Goal: Book appointment/travel/reservation

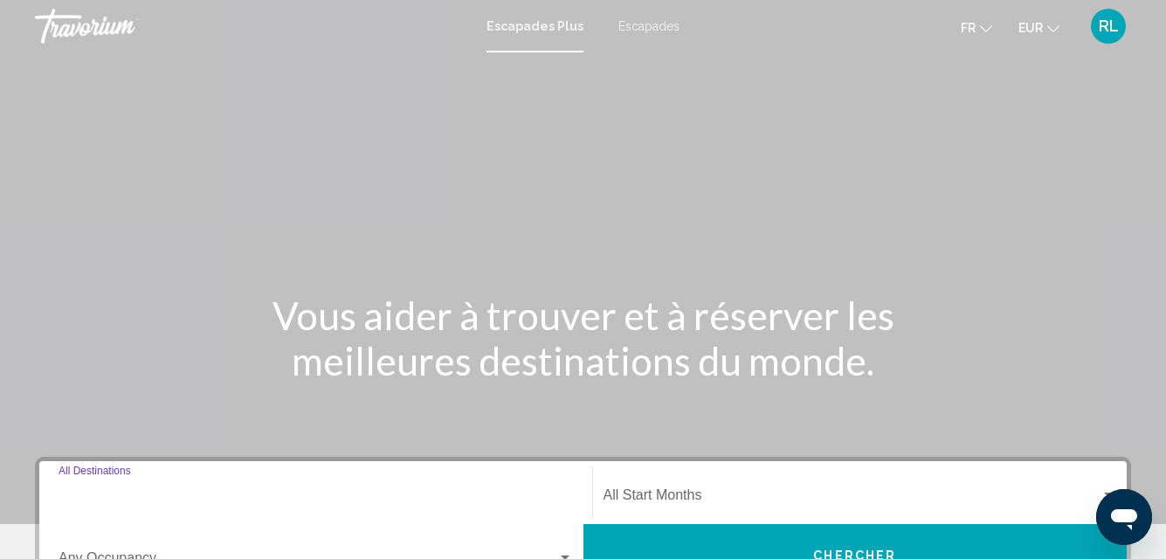
click at [224, 502] on input "Destination All Destinations" at bounding box center [316, 499] width 514 height 16
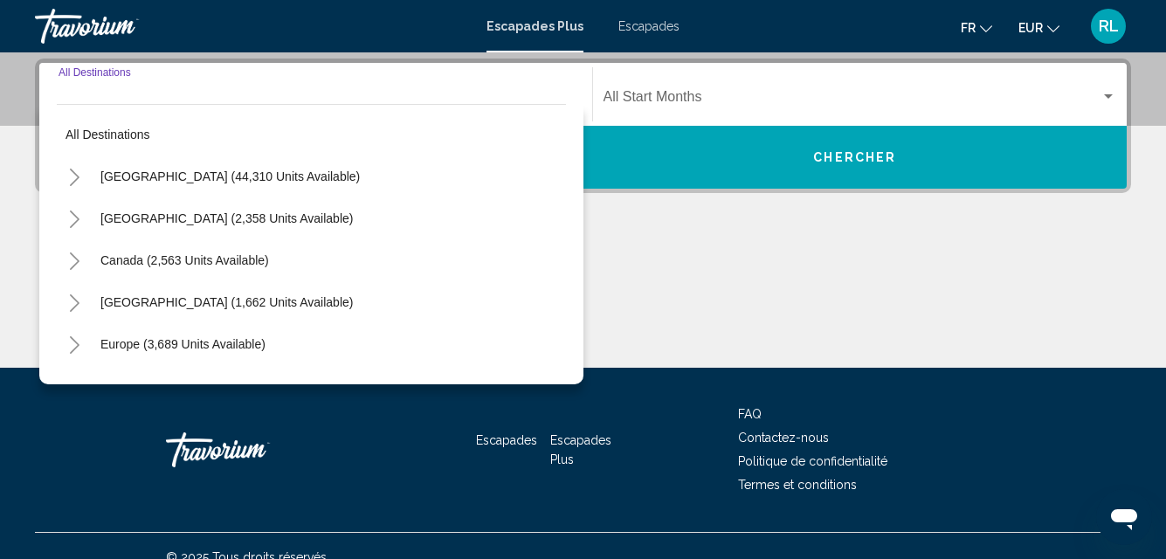
scroll to position [400, 0]
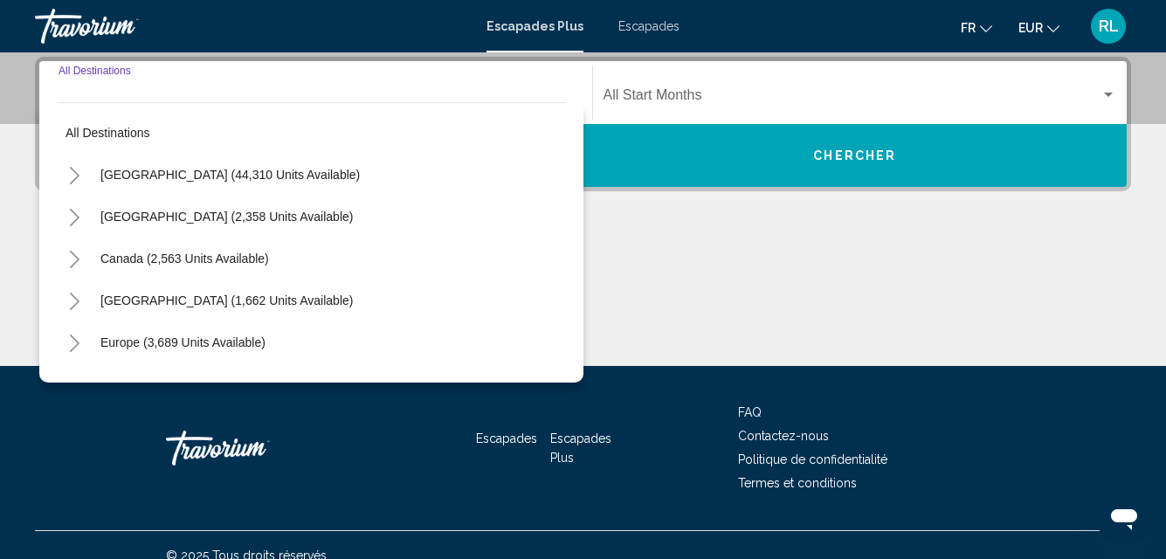
click at [79, 343] on icon "Toggle Europe (3,689 units available)" at bounding box center [75, 343] width 10 height 17
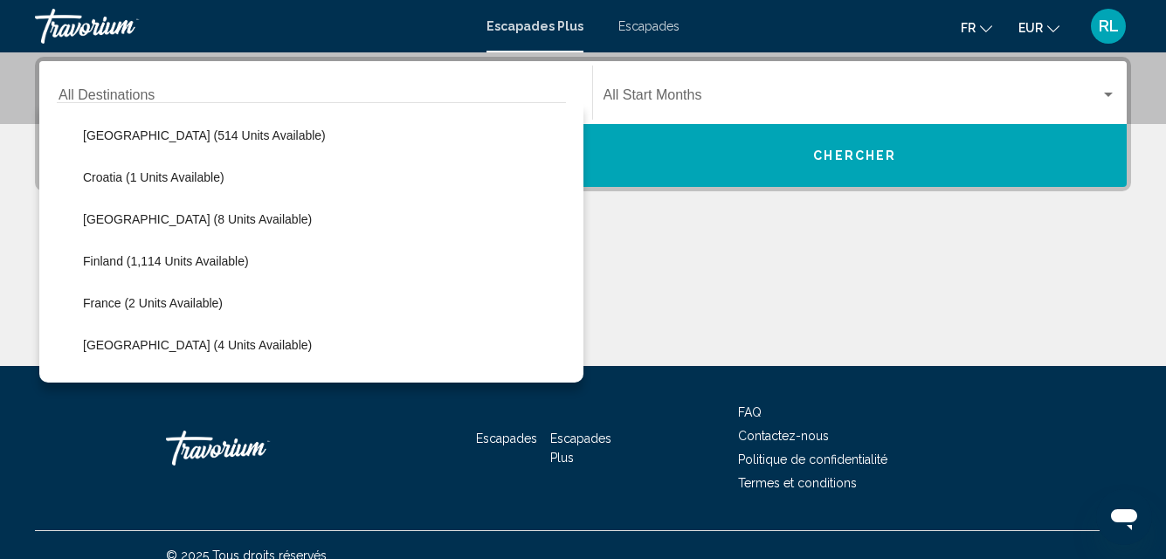
scroll to position [326, 0]
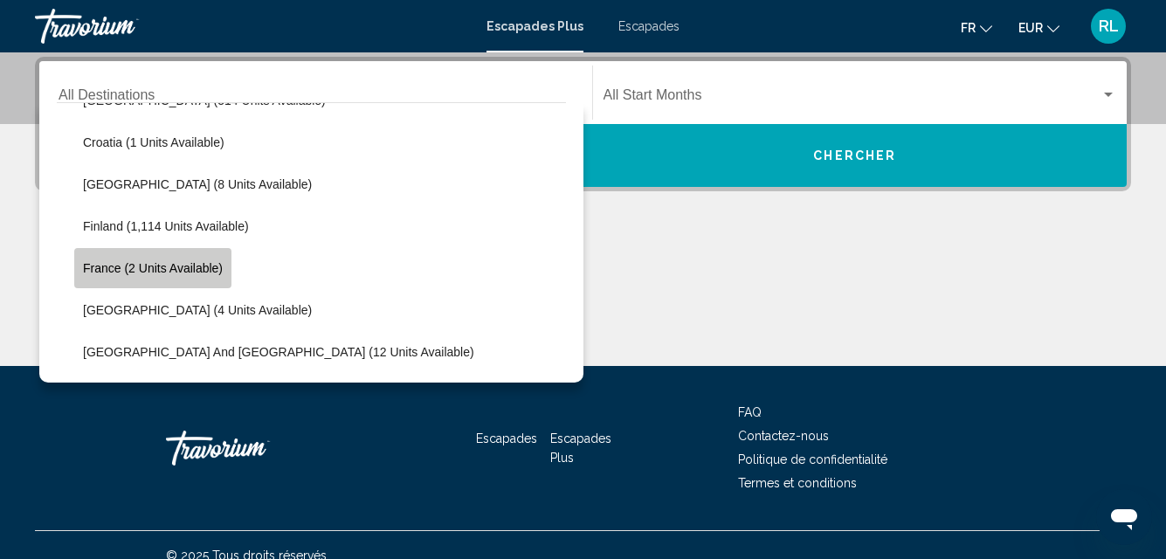
click at [112, 259] on button "France (2 units available)" at bounding box center [152, 268] width 157 height 40
type input "**********"
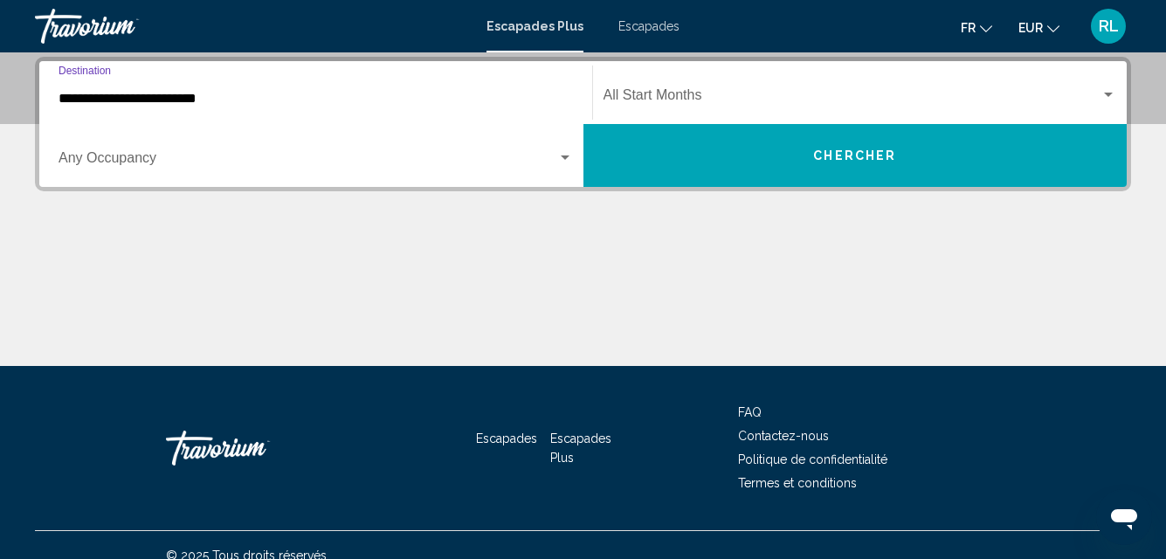
click at [325, 167] on span "Widget de recherche" at bounding box center [308, 162] width 499 height 16
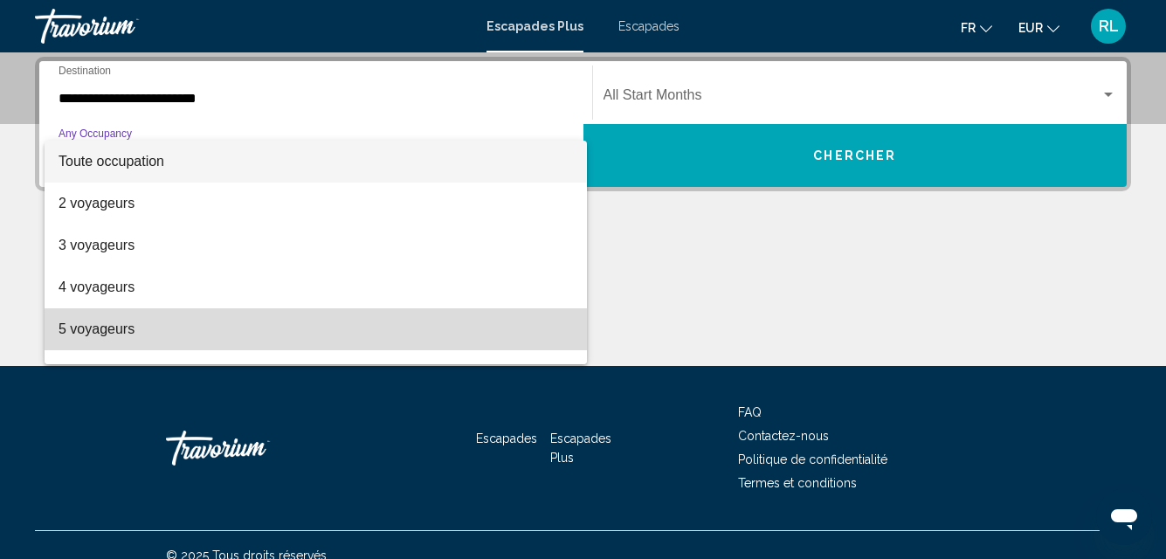
click at [358, 333] on span "5 voyageurs" at bounding box center [316, 329] width 514 height 42
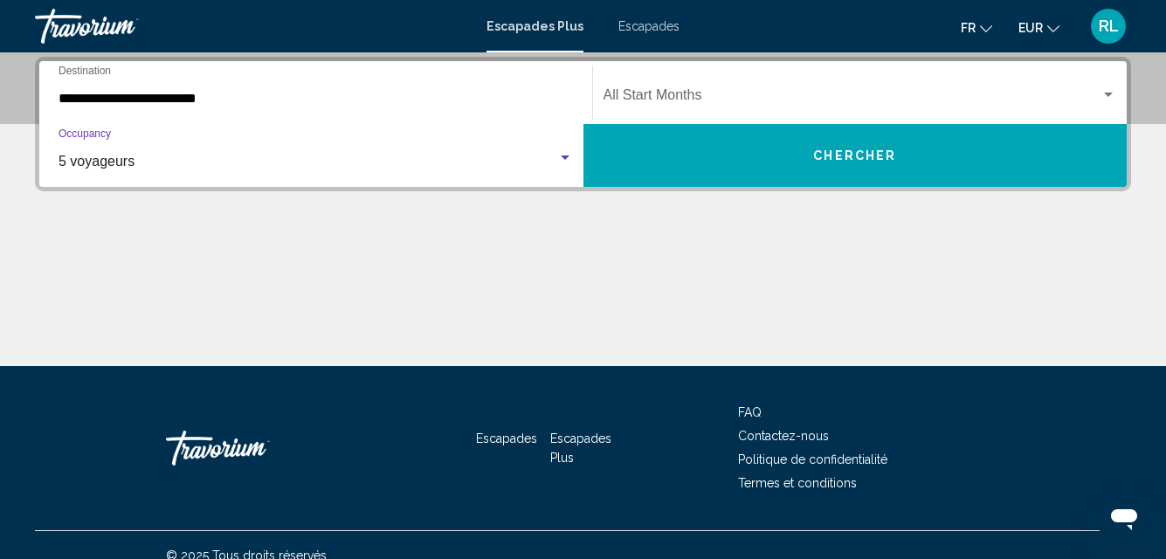
click at [740, 95] on span "Widget de recherche" at bounding box center [853, 99] width 498 height 16
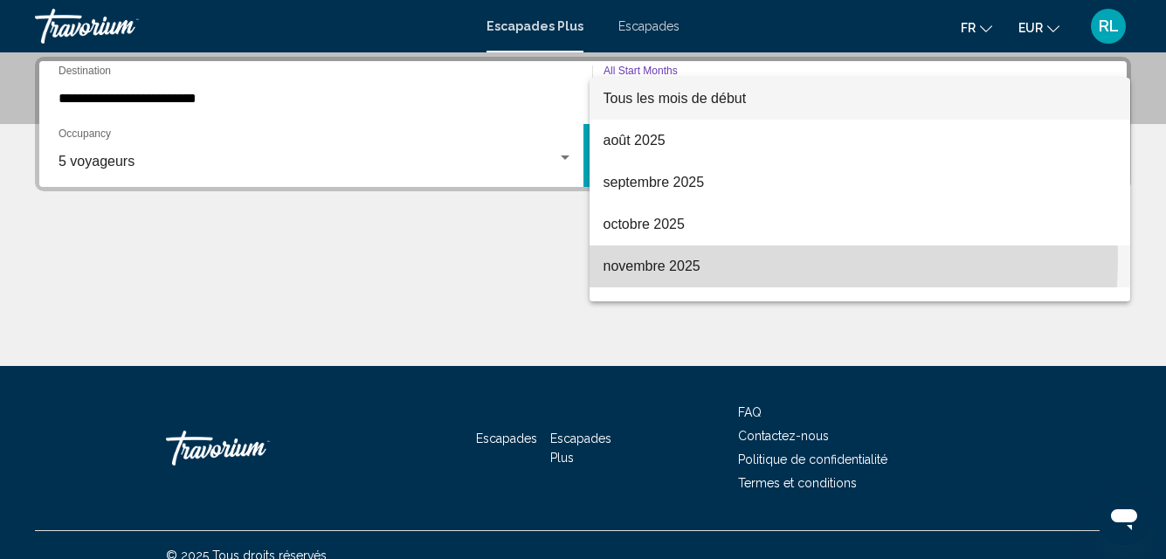
click at [670, 259] on font "novembre 2025" at bounding box center [652, 266] width 97 height 15
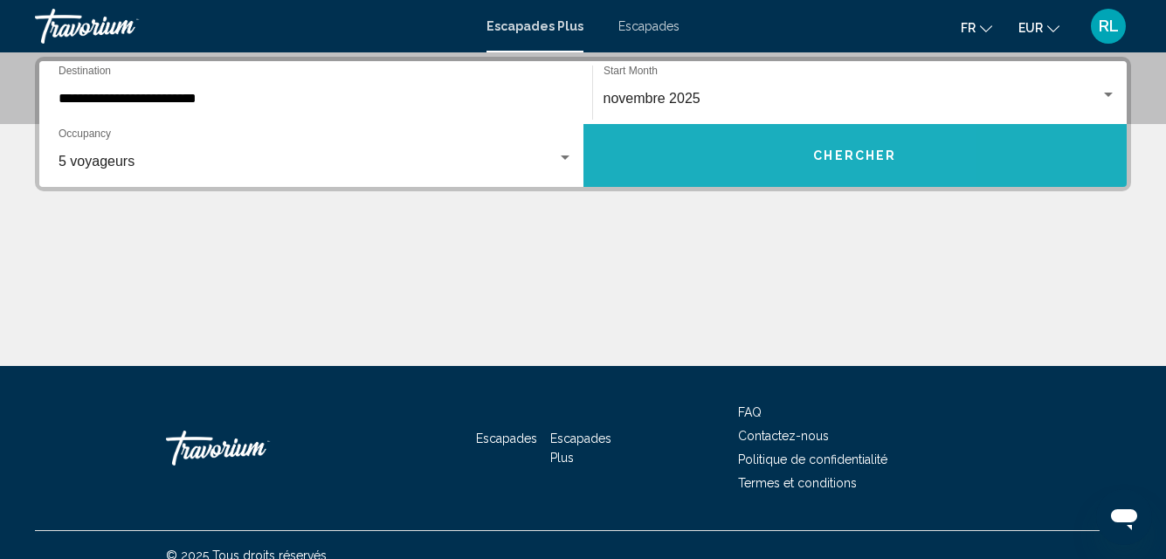
click at [721, 183] on button "Chercher" at bounding box center [856, 155] width 544 height 63
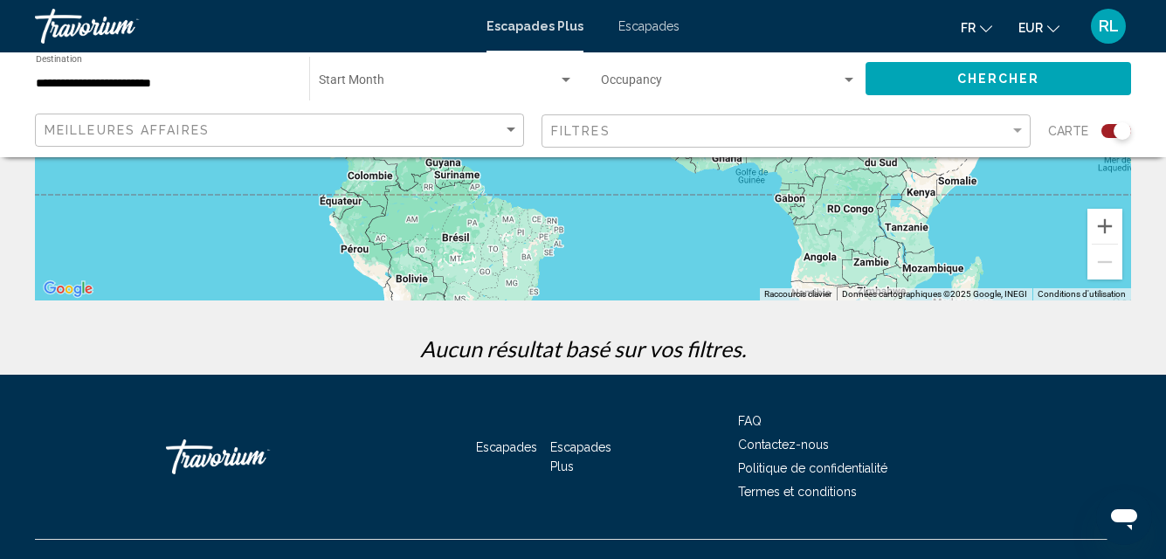
scroll to position [418, 0]
